Goal: Information Seeking & Learning: Stay updated

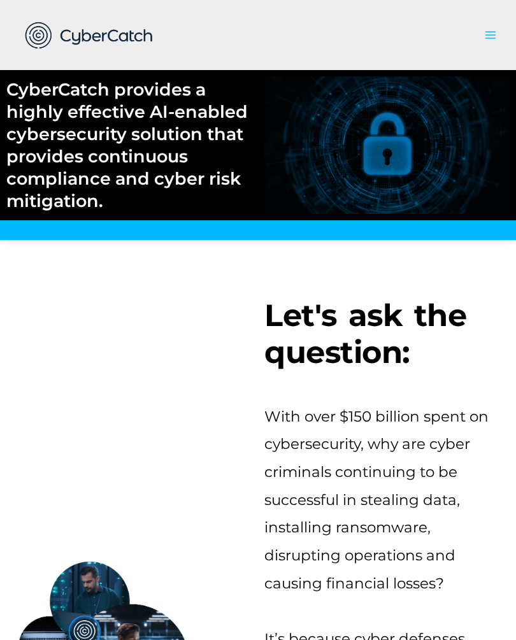
click at [487, 41] on icon "button" at bounding box center [490, 35] width 13 height 13
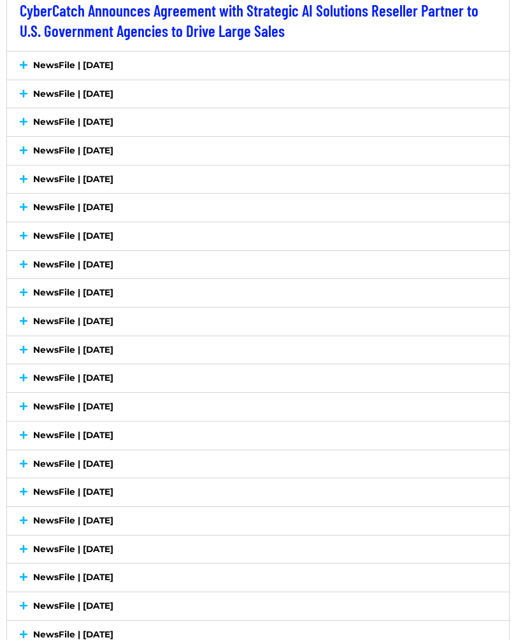
scroll to position [2322, 0]
click at [20, 71] on icon at bounding box center [24, 66] width 8 height 9
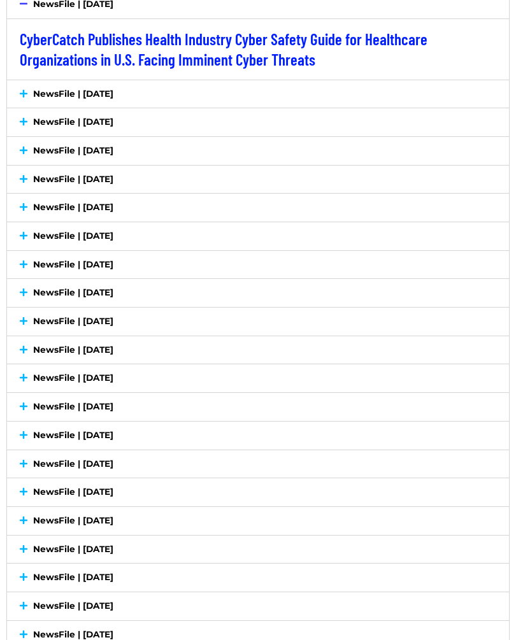
click at [24, 99] on icon at bounding box center [24, 94] width 8 height 9
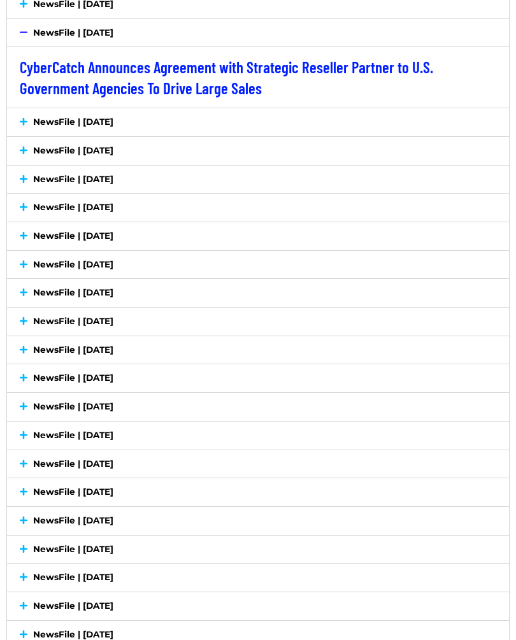
click at [24, 127] on icon at bounding box center [24, 122] width 8 height 9
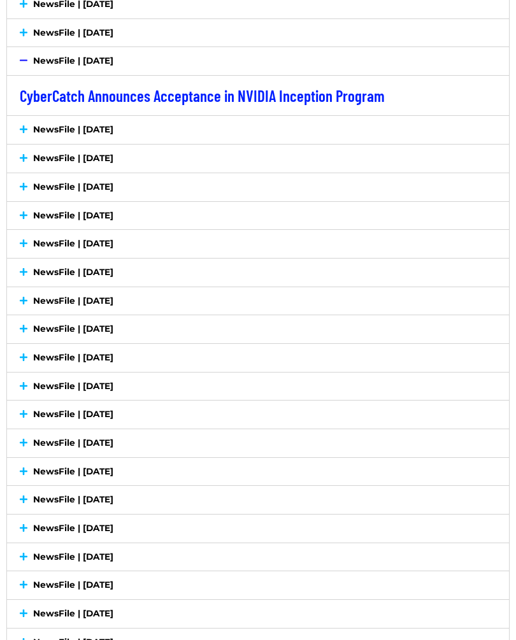
click at [25, 134] on icon at bounding box center [24, 130] width 8 height 9
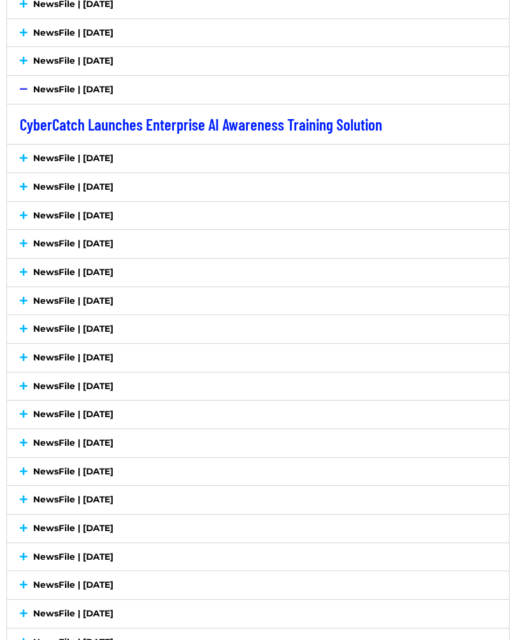
click at [26, 163] on icon at bounding box center [24, 158] width 8 height 9
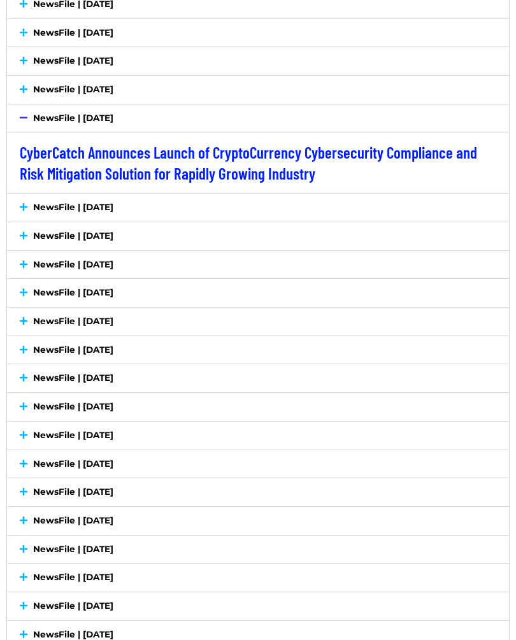
click at [22, 212] on icon at bounding box center [24, 207] width 8 height 9
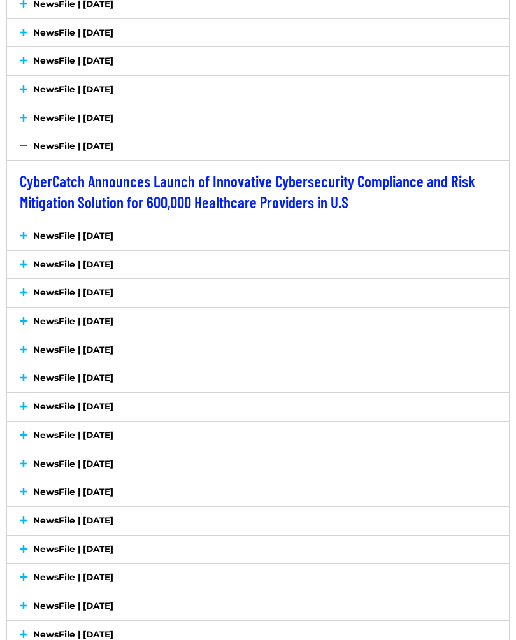
click at [21, 241] on icon at bounding box center [24, 236] width 8 height 9
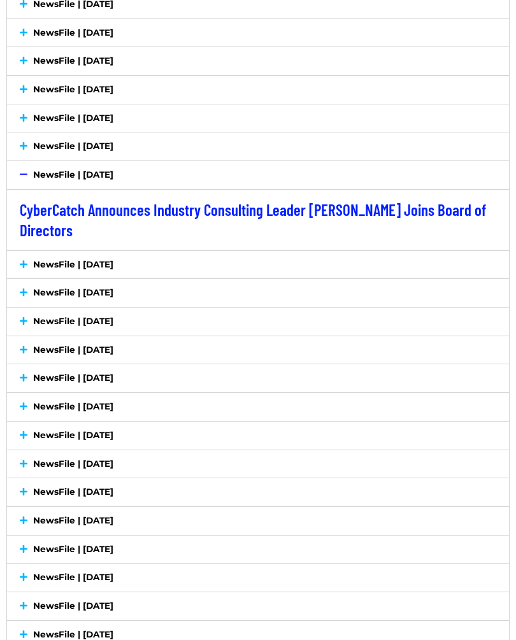
click at [18, 275] on div "NewsFile | [DATE]" at bounding box center [258, 265] width 502 height 28
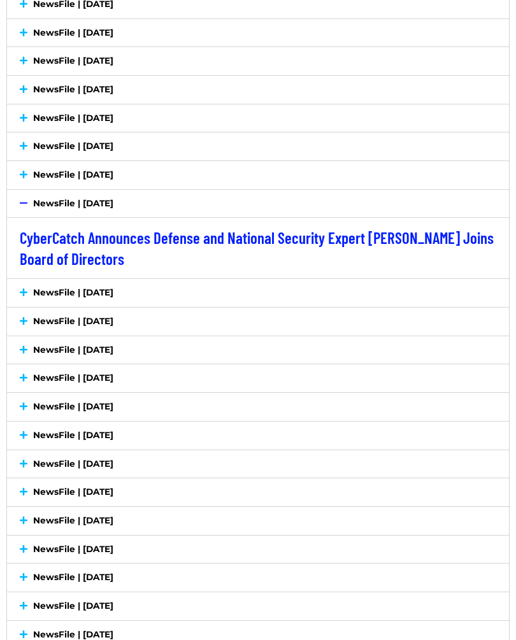
click at [18, 307] on div "NewsFile | [DATE]" at bounding box center [258, 293] width 502 height 28
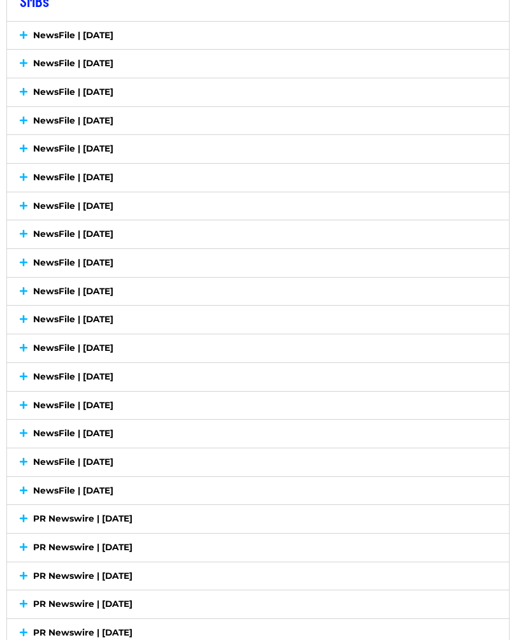
scroll to position [2630, 0]
click at [19, 280] on div "NewsFile | [DATE]" at bounding box center [258, 292] width 502 height 28
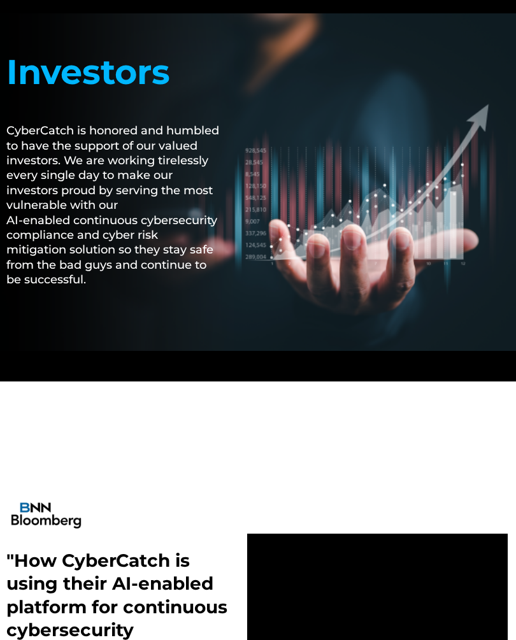
scroll to position [0, 0]
